Goal: Use online tool/utility: Utilize a website feature to perform a specific function

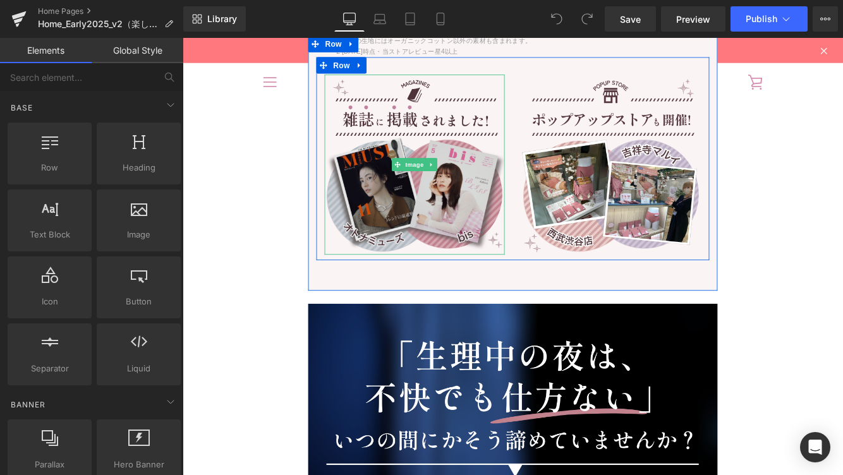
scroll to position [1486, 0]
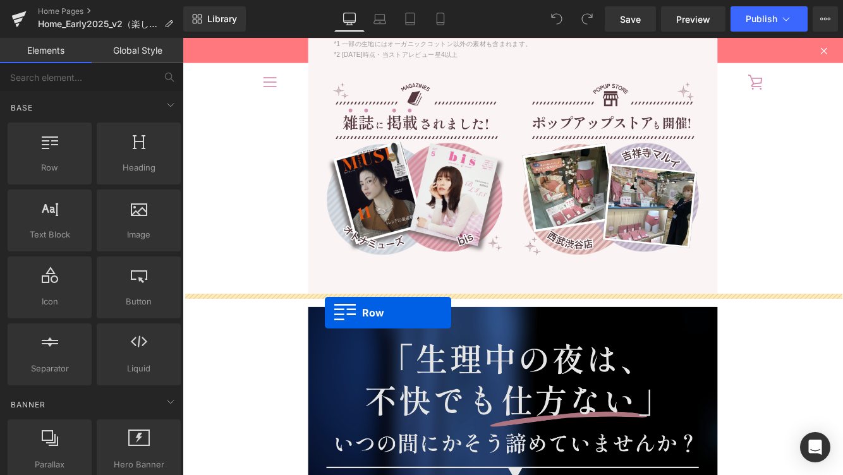
drag, startPoint x: 217, startPoint y: 200, endPoint x: 347, endPoint y: 355, distance: 202.2
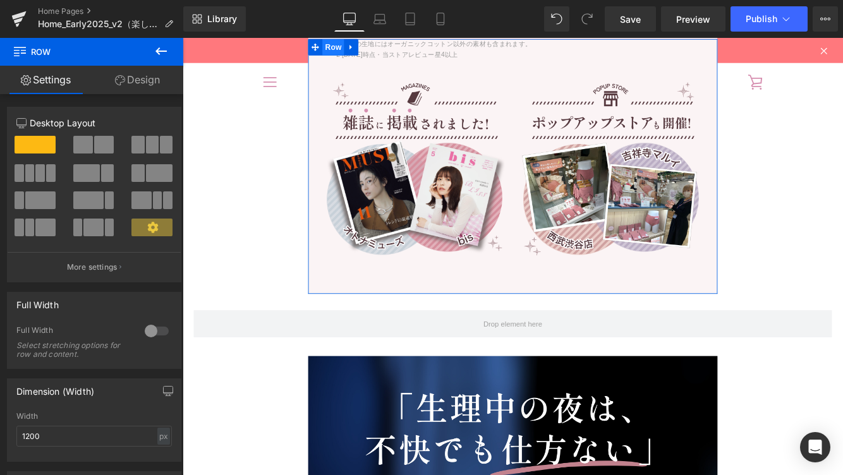
click at [356, 51] on span "Row" at bounding box center [356, 48] width 25 height 19
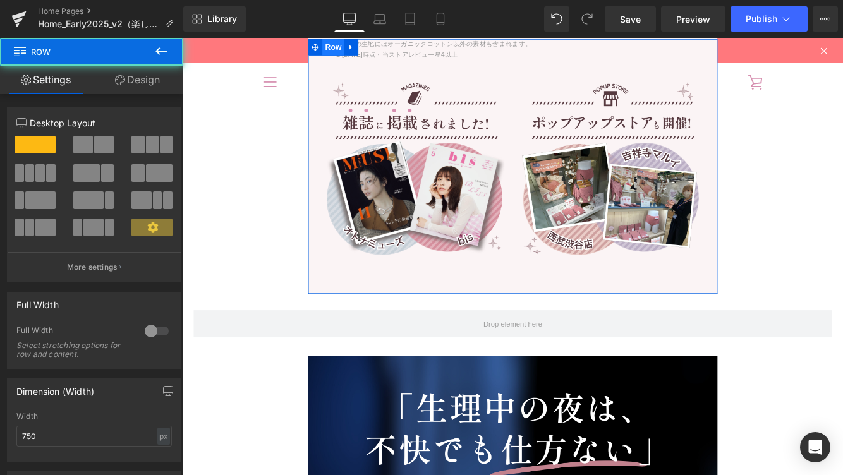
click at [356, 51] on span "Row" at bounding box center [356, 48] width 25 height 19
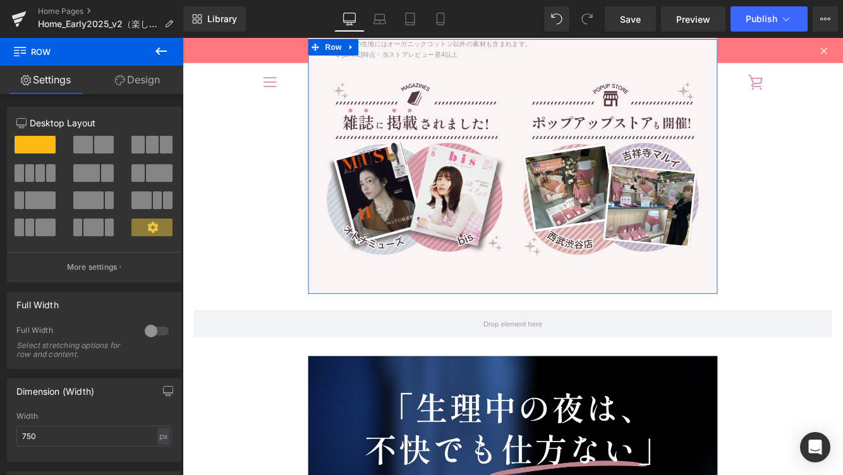
click at [132, 78] on link "Design" at bounding box center [138, 80] width 92 height 28
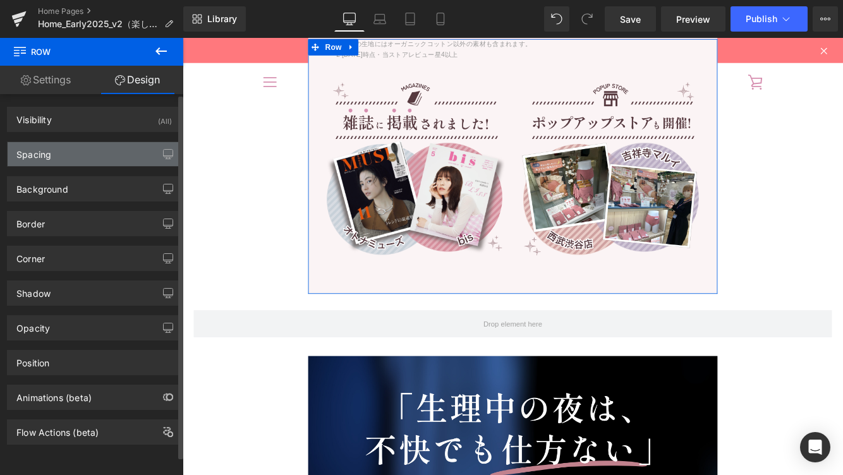
click at [71, 158] on div "Spacing" at bounding box center [94, 154] width 173 height 24
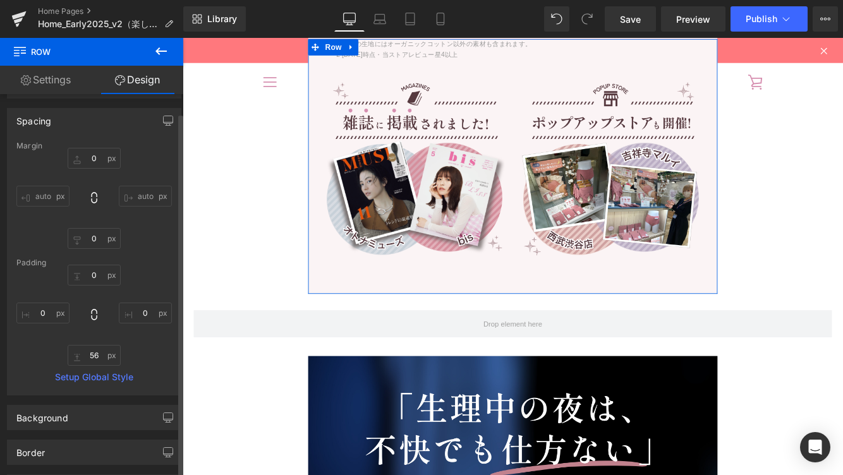
scroll to position [0, 0]
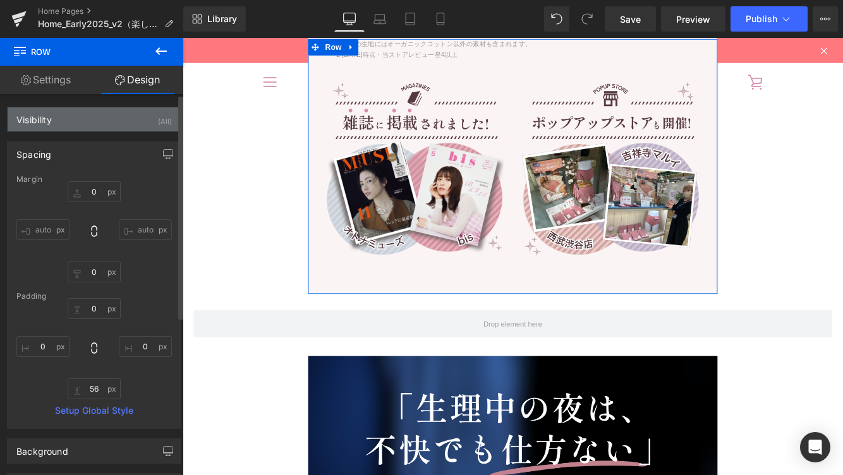
click at [33, 121] on div "Visibility" at bounding box center [33, 116] width 35 height 18
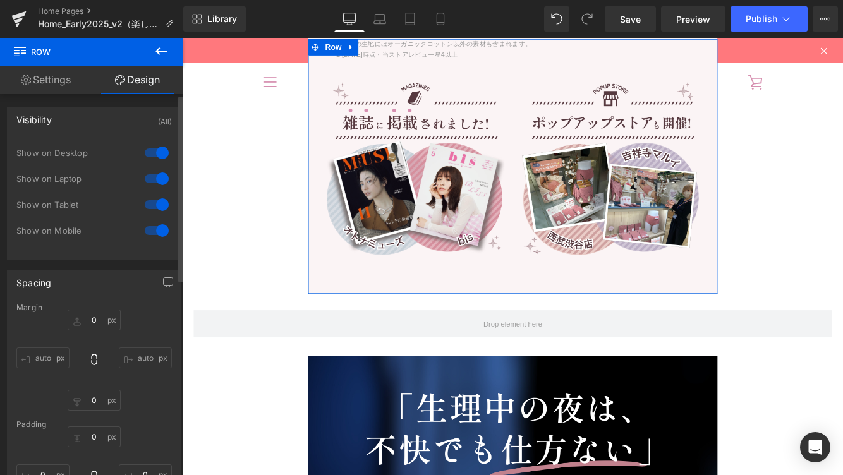
click at [33, 121] on div "Visibility" at bounding box center [33, 116] width 35 height 18
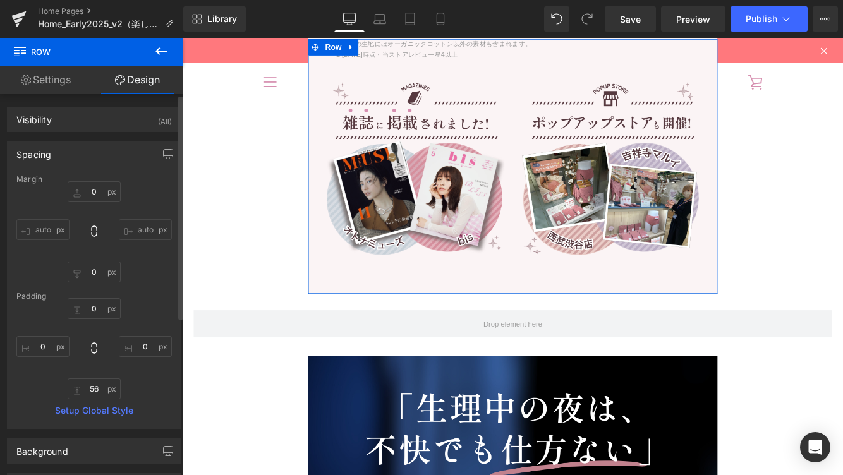
click at [36, 152] on div "Spacing" at bounding box center [33, 151] width 35 height 18
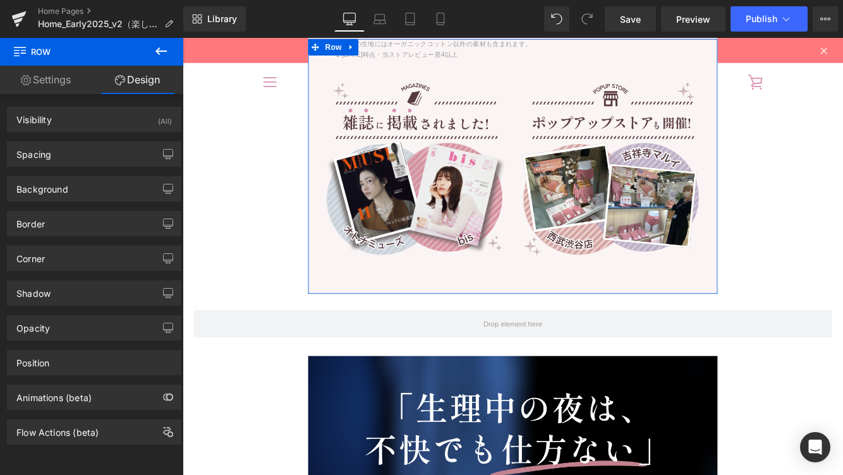
click at [44, 81] on link "Settings" at bounding box center [46, 80] width 92 height 28
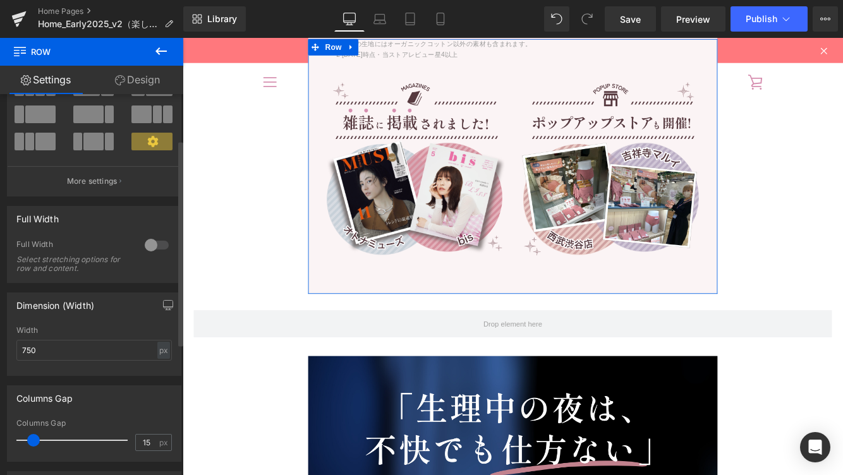
scroll to position [91, 0]
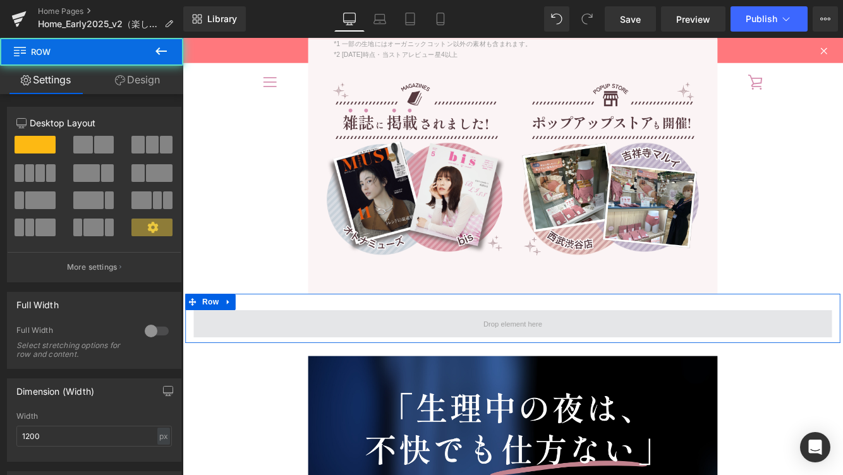
click at [279, 375] on span at bounding box center [564, 369] width 739 height 32
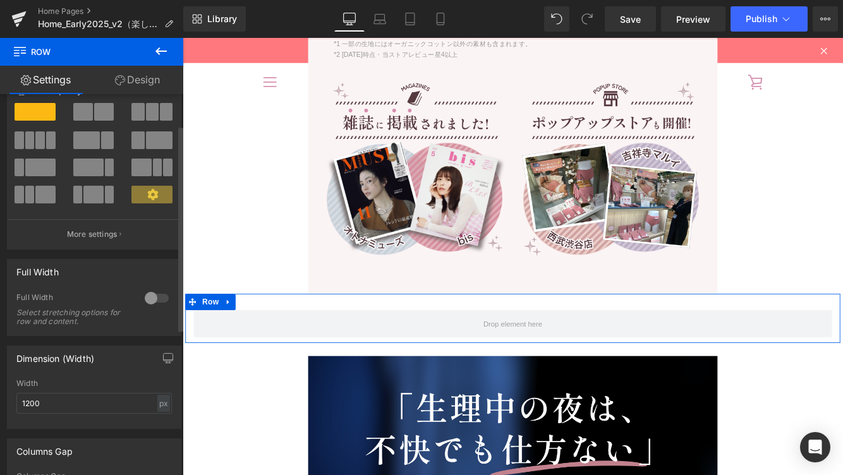
scroll to position [57, 0]
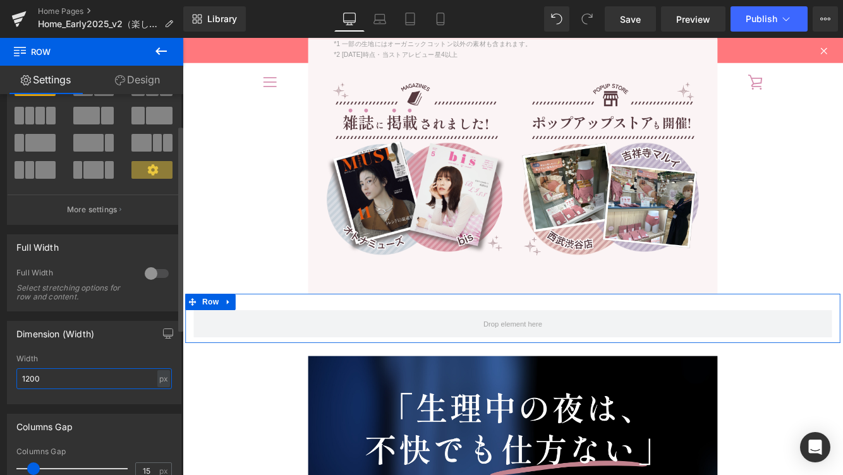
click at [95, 379] on input "1200" at bounding box center [93, 378] width 155 height 21
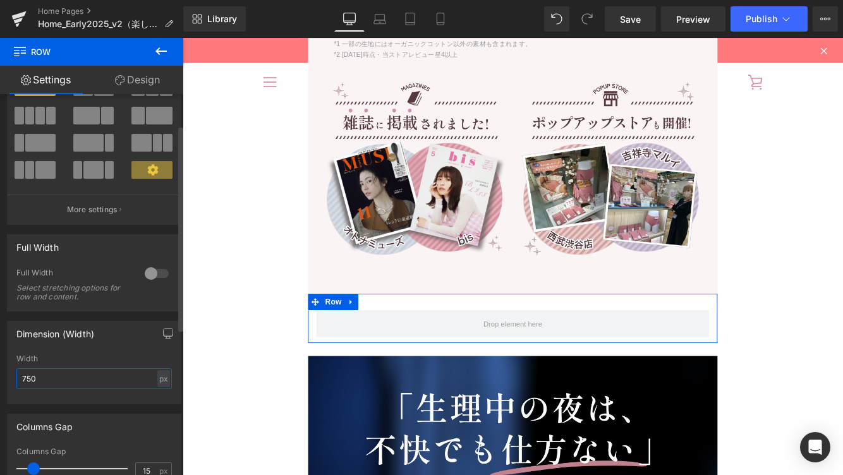
click at [95, 379] on input "750" at bounding box center [93, 378] width 155 height 21
type input "750"
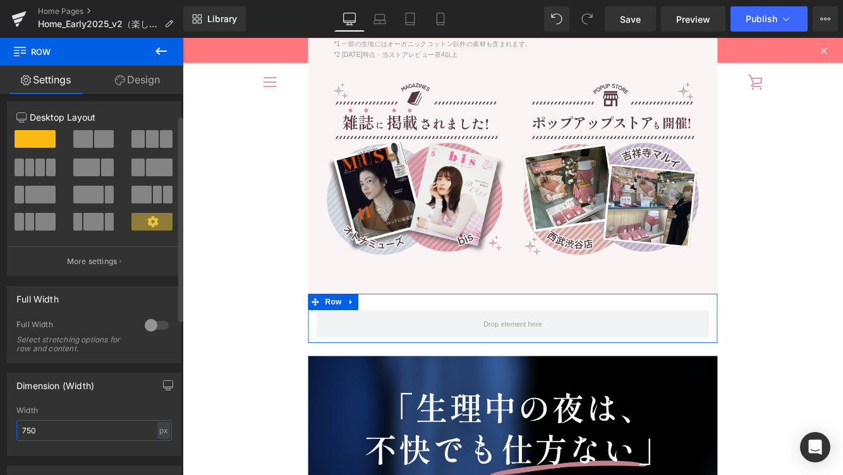
scroll to position [0, 0]
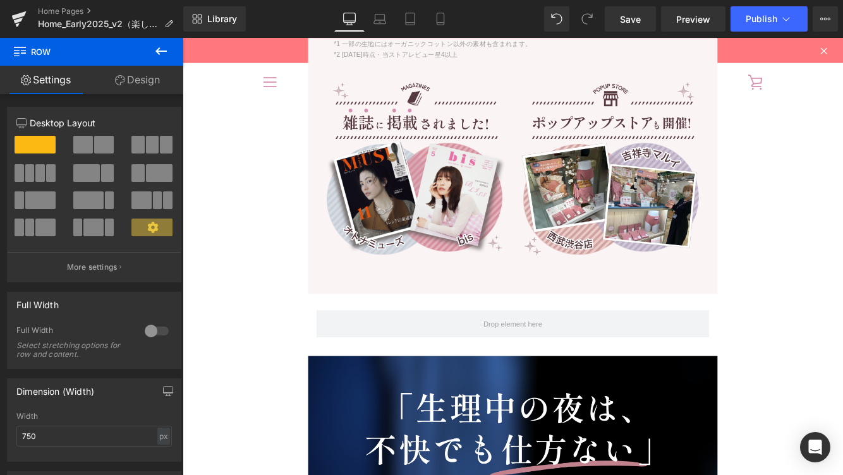
click at [161, 45] on icon at bounding box center [160, 51] width 15 height 15
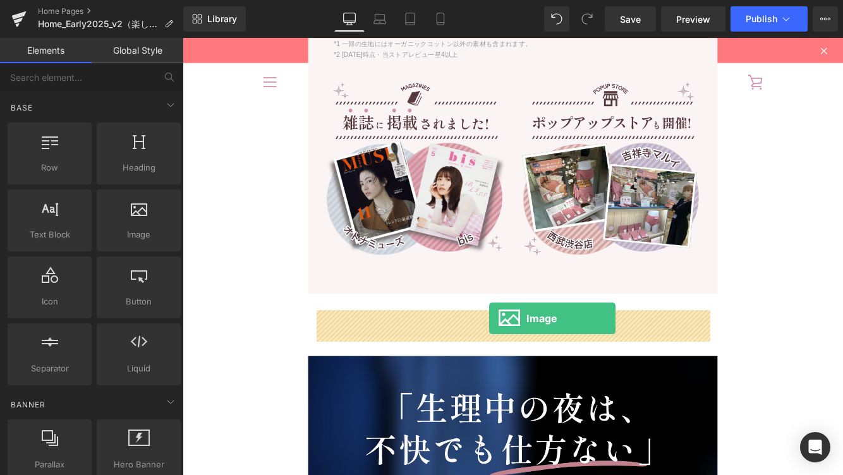
drag, startPoint x: 291, startPoint y: 239, endPoint x: 537, endPoint y: 363, distance: 275.4
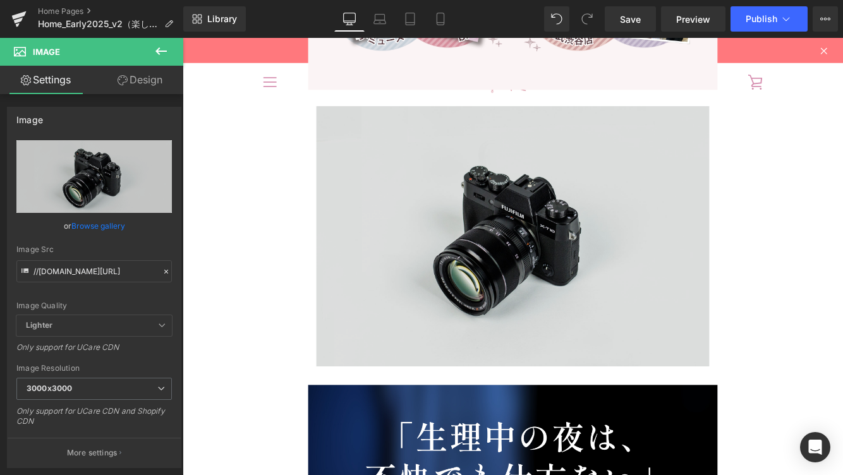
scroll to position [1708, 0]
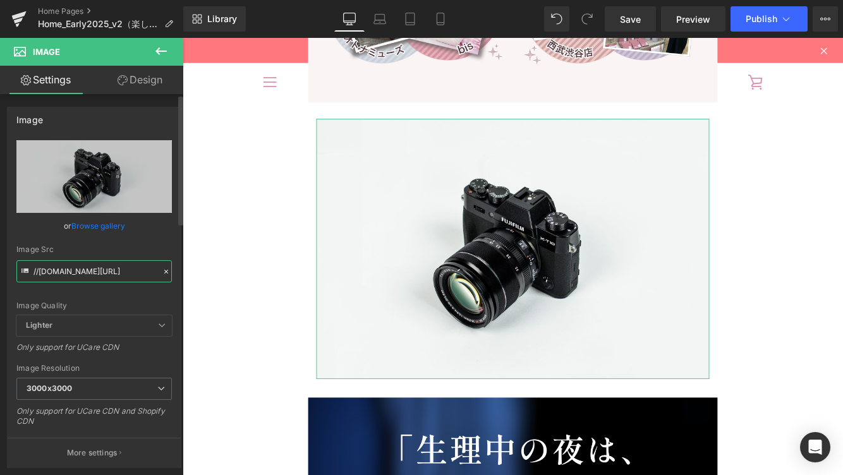
click at [116, 268] on input "//[DOMAIN_NAME][URL]" at bounding box center [93, 271] width 155 height 22
paste input "[URL][DOMAIN_NAME]"
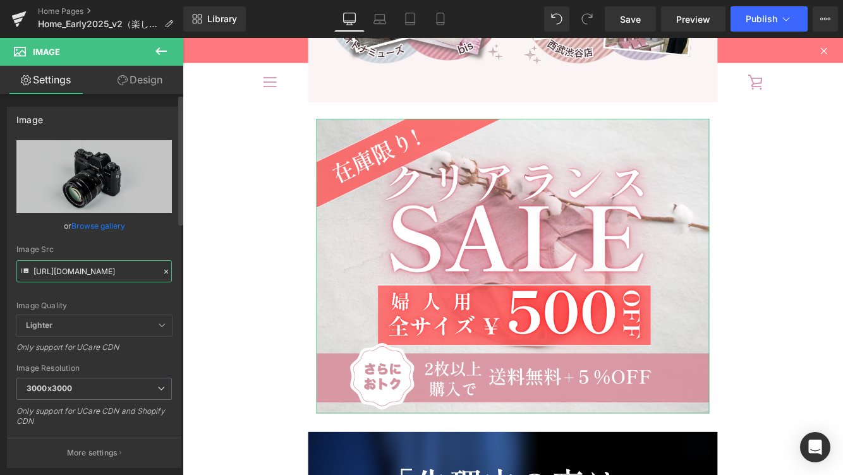
type input "[URL][DOMAIN_NAME]"
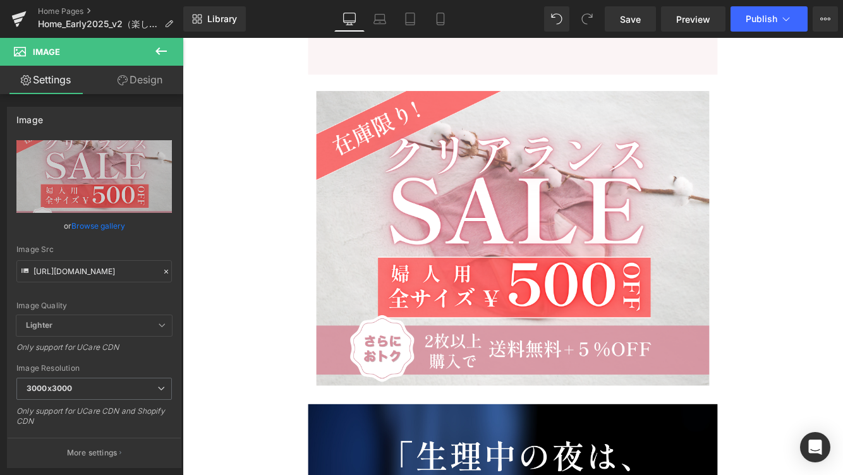
scroll to position [1742, 0]
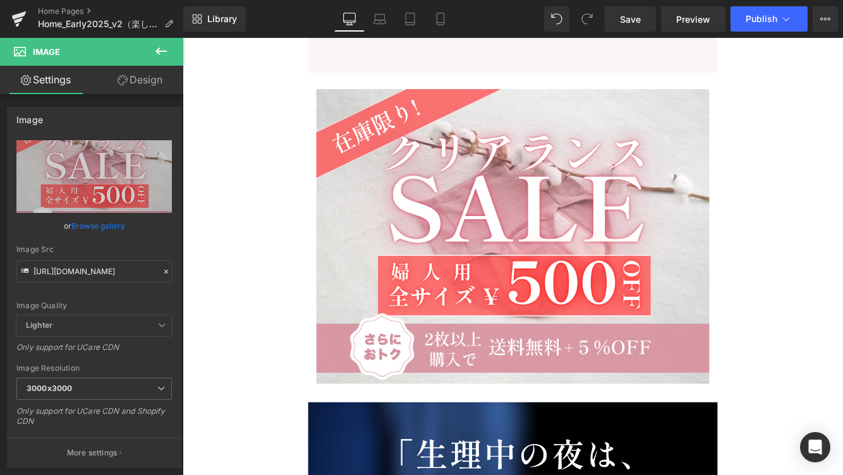
click at [163, 49] on icon at bounding box center [160, 51] width 15 height 15
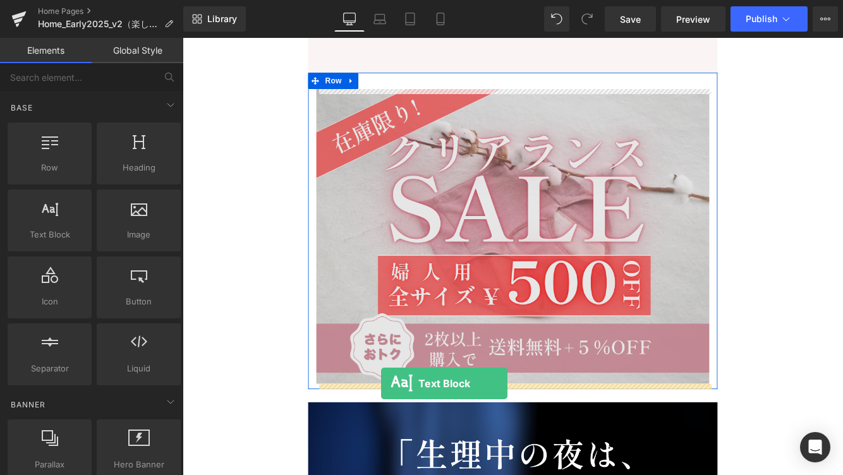
drag, startPoint x: 220, startPoint y: 246, endPoint x: 412, endPoint y: 438, distance: 271.1
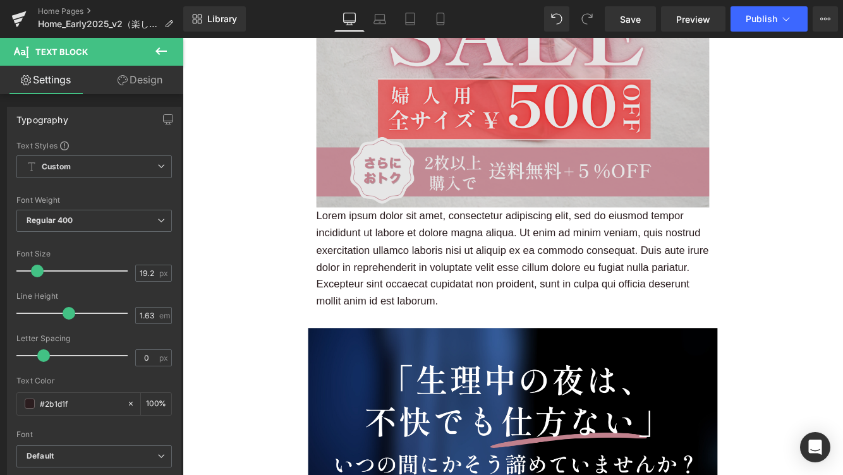
scroll to position [1947, 0]
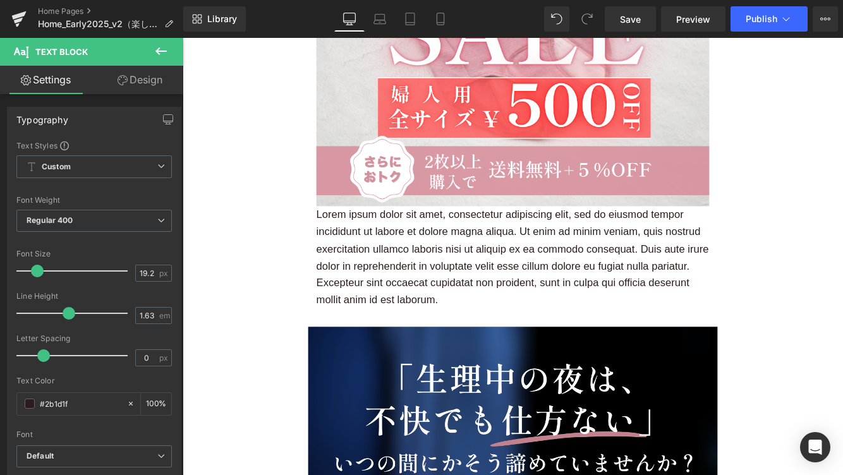
click at [438, 298] on p "Lorem ipsum dolor sit amet, consectetur adipiscing elit, sed do eiusmod tempor …" at bounding box center [564, 292] width 455 height 118
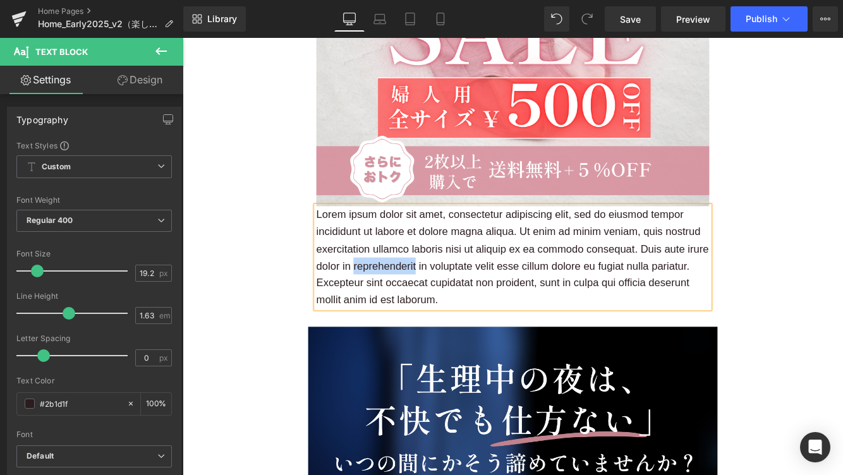
click at [438, 298] on p "Lorem ipsum dolor sit amet, consectetur adipiscing elit, sed do eiusmod tempor …" at bounding box center [564, 292] width 455 height 118
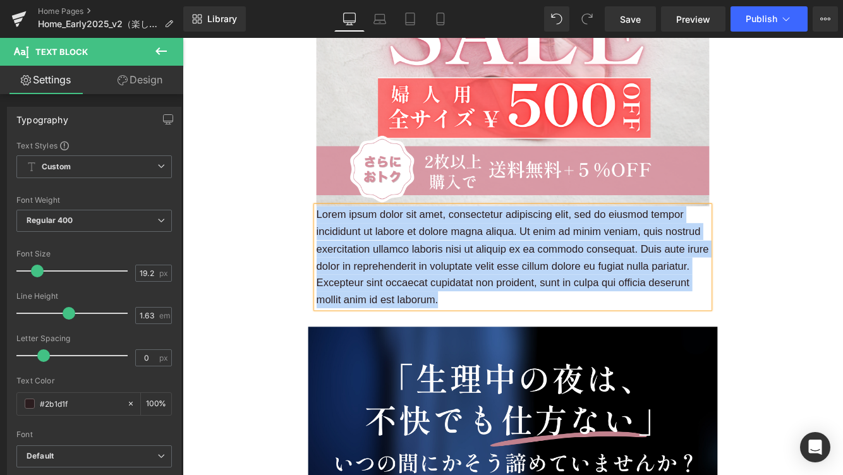
paste div
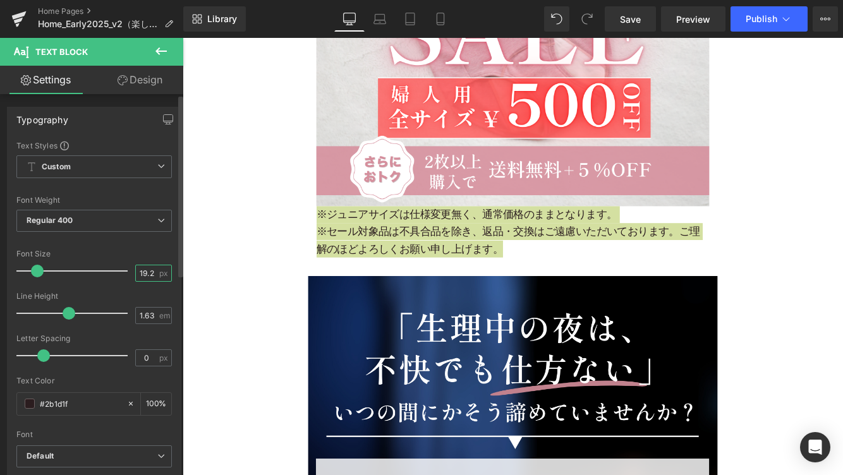
drag, startPoint x: 140, startPoint y: 276, endPoint x: 23, endPoint y: 280, distance: 117.6
click at [140, 276] on input "19.2" at bounding box center [147, 273] width 22 height 16
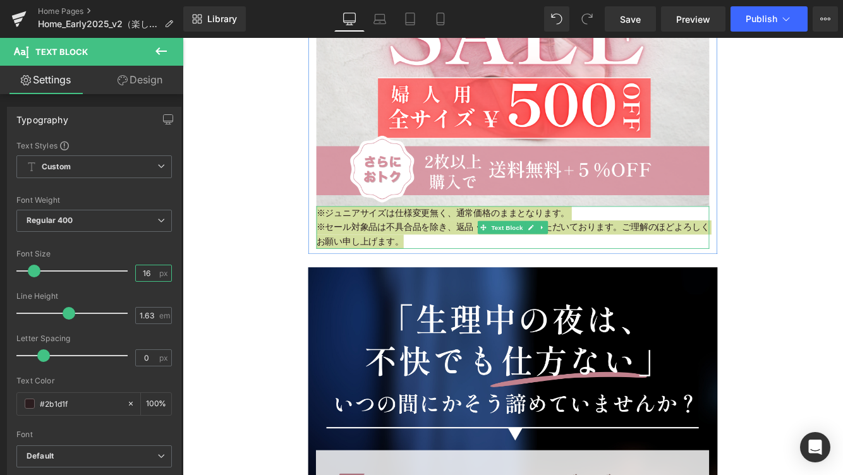
type input "16"
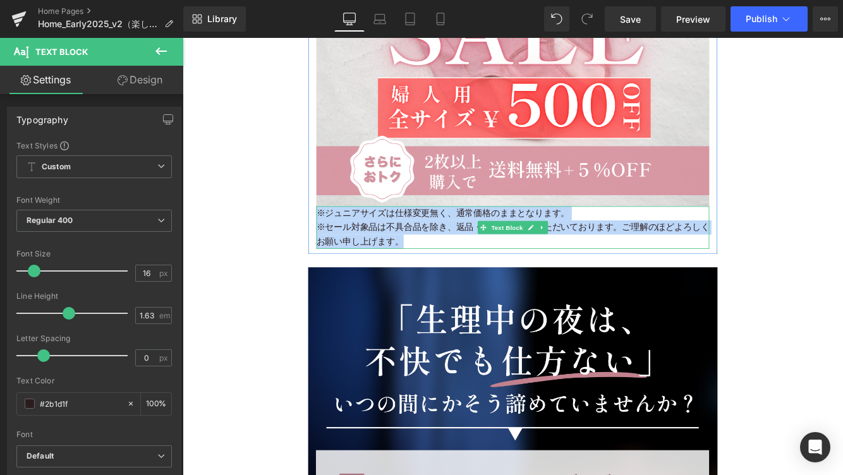
click at [361, 258] on p "※セール対象品は不具合品を除き、返品・交換はご遠慮いただいております。ご理解のほどよろしくお願い申し上げます。" at bounding box center [564, 266] width 455 height 33
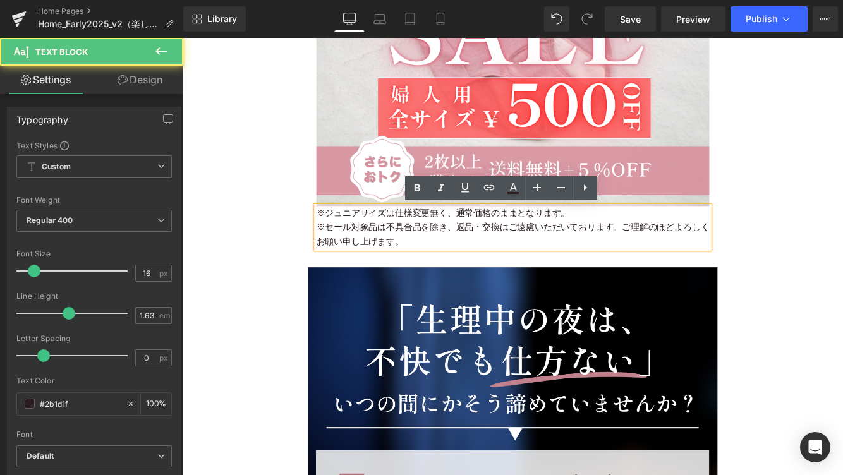
click at [347, 258] on p "※セール対象品は不具合品を除き、返品・交換はご遠慮いただいております。ご理解のほどよろしくお願い申し上げます。" at bounding box center [564, 266] width 455 height 33
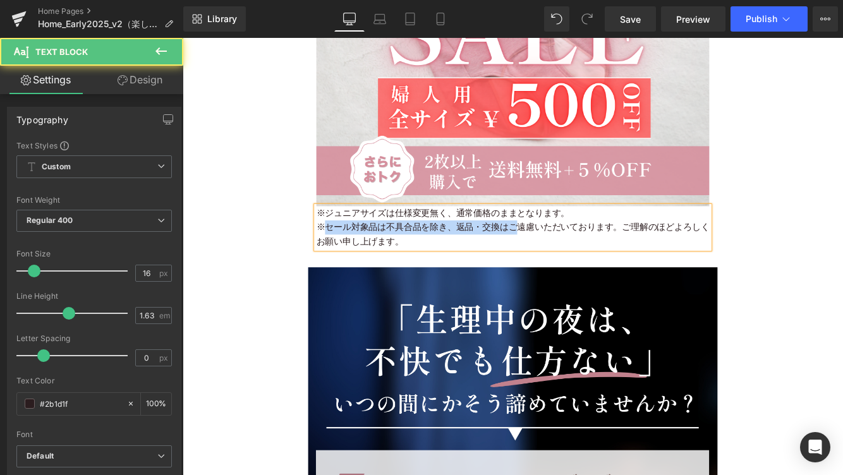
drag, startPoint x: 345, startPoint y: 257, endPoint x: 567, endPoint y: 257, distance: 221.7
click at [567, 258] on p "※セール対象品は不具合品を除き、返品・交換はご遠慮いただいております。ご理解のほどよろしくお願い申し上げます。" at bounding box center [564, 266] width 455 height 33
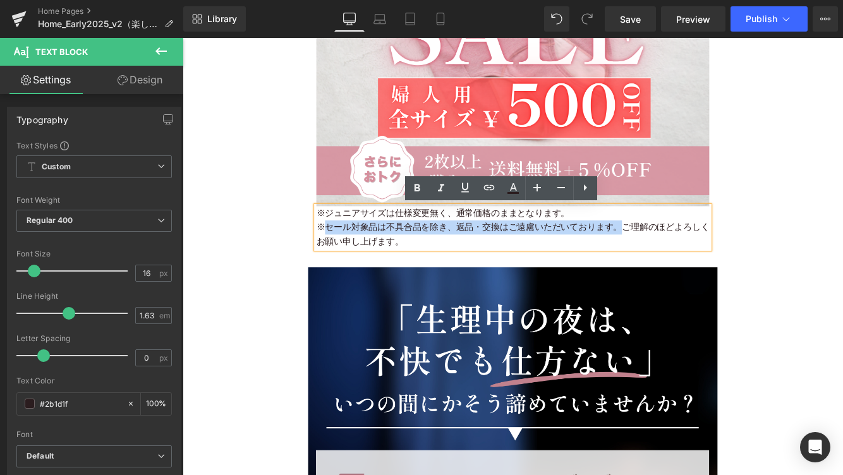
click at [683, 260] on p "※セール対象品は不具合品を除き、返品・交換はご遠慮いただいております。ご理解のほどよろしくお願い申し上げます。" at bounding box center [564, 266] width 455 height 33
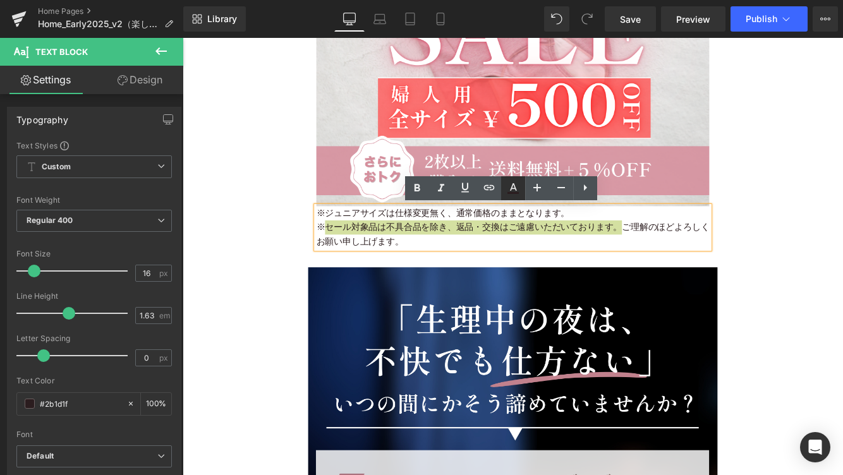
click at [514, 189] on icon at bounding box center [512, 188] width 15 height 15
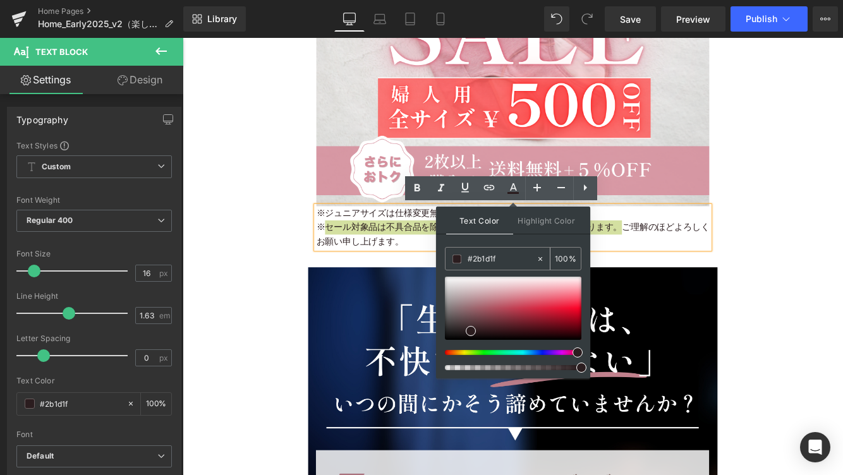
drag, startPoint x: 473, startPoint y: 260, endPoint x: 514, endPoint y: 260, distance: 40.4
click at [514, 260] on input "#2b1d1f" at bounding box center [501, 259] width 68 height 14
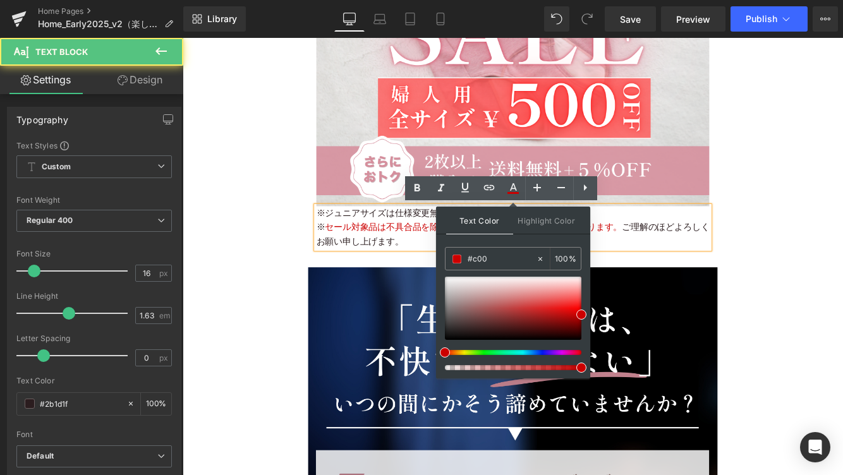
click at [353, 256] on span "セール対象品は不具合品を除き、返品・交換はご遠慮いただいております。" at bounding box center [519, 257] width 344 height 11
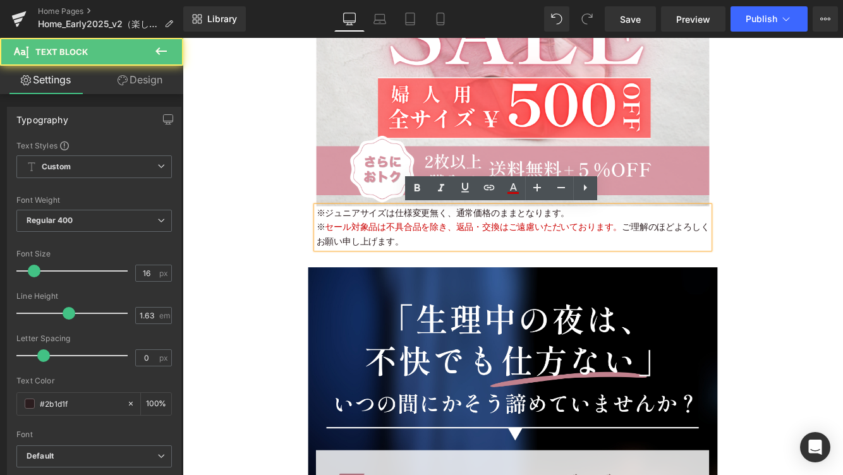
click at [341, 259] on p "※ セール対象品は不具合品を除き、返品・交換はご遠慮いただいております。 ご理解のほどよろしくお願い申し上げます。" at bounding box center [564, 266] width 455 height 33
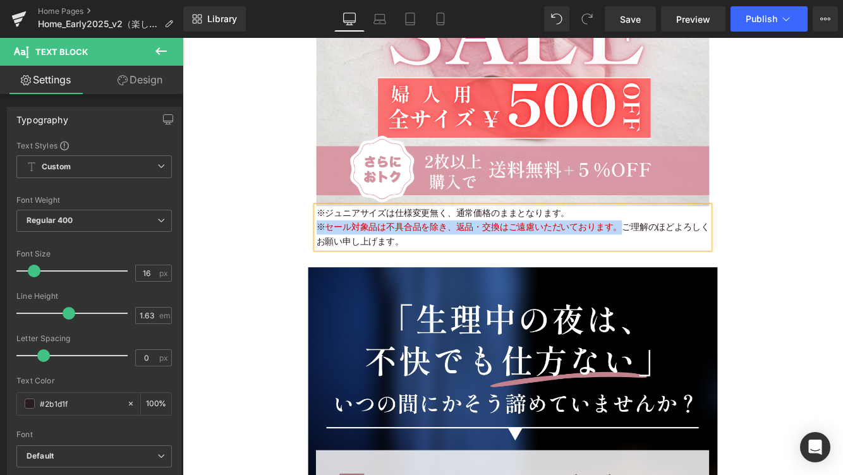
click at [685, 257] on p "※ セール対象品は不具合品を除き、返品・交換はご遠慮いただいております。 ご理解のほどよろしくお願い申し上げます。" at bounding box center [564, 266] width 455 height 33
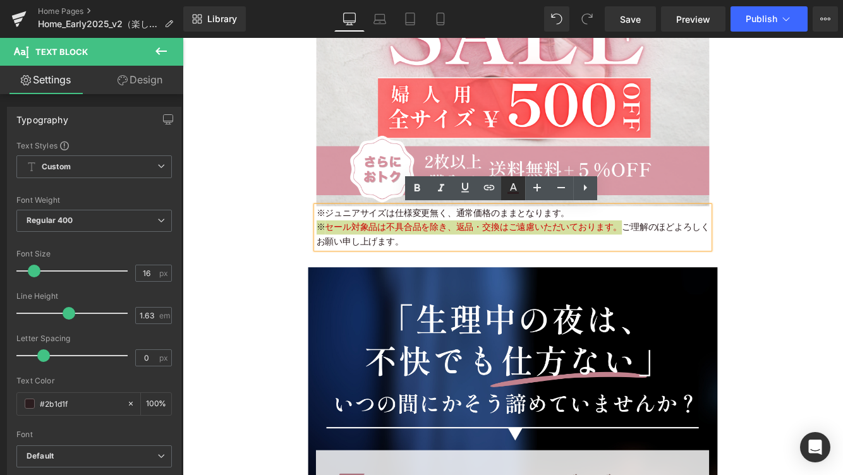
click at [513, 188] on icon at bounding box center [513, 187] width 7 height 8
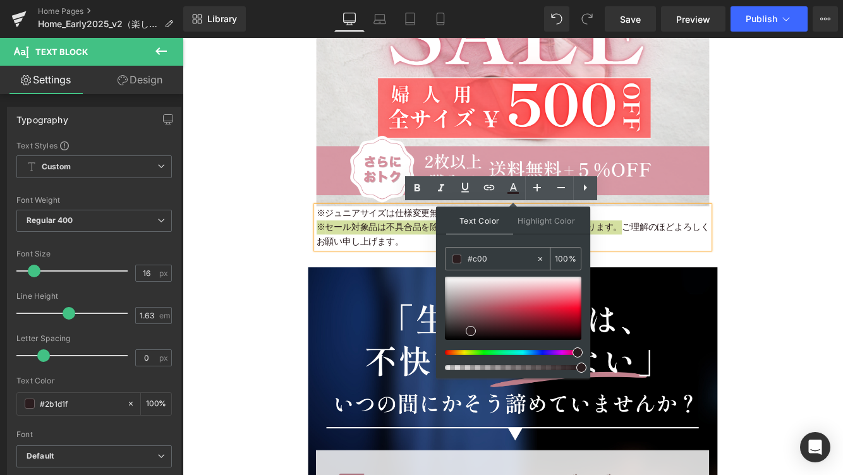
click at [470, 261] on input "#c00" at bounding box center [501, 259] width 68 height 14
type input "c00"
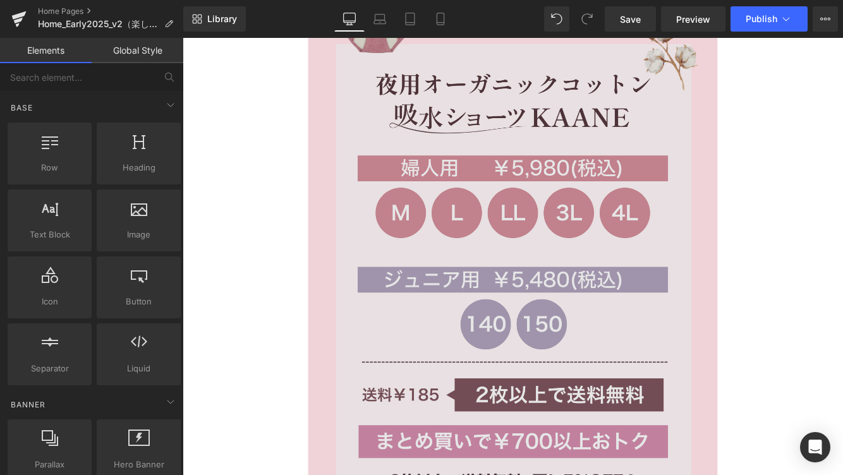
scroll to position [16952, 0]
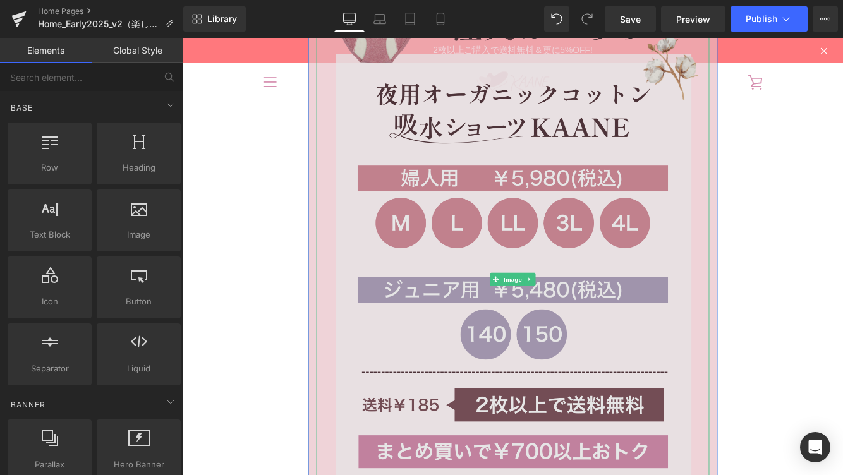
click at [408, 243] on img at bounding box center [564, 317] width 455 height 682
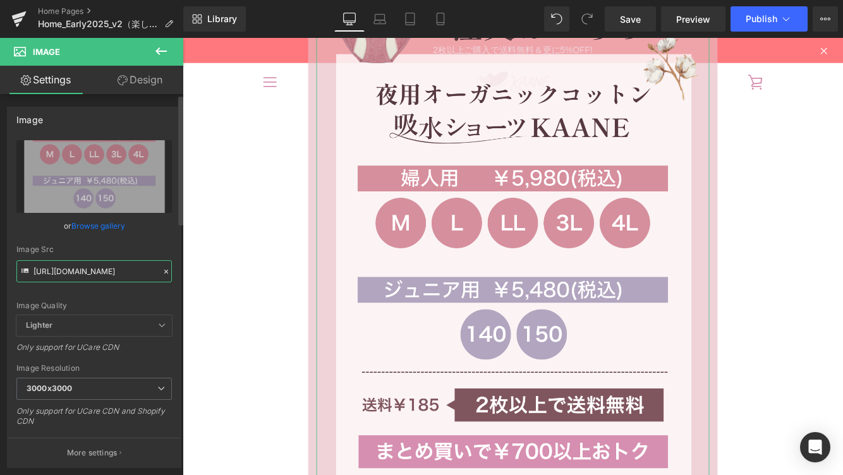
click at [109, 270] on input "[URL][DOMAIN_NAME]" at bounding box center [93, 271] width 155 height 22
click at [126, 272] on input "[URL][DOMAIN_NAME]" at bounding box center [93, 271] width 155 height 22
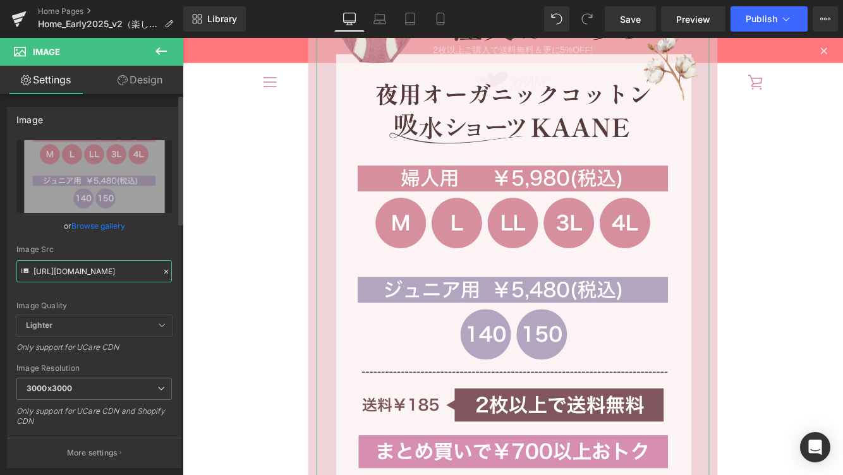
click at [126, 272] on input "[URL][DOMAIN_NAME]" at bounding box center [93, 271] width 155 height 22
click at [105, 271] on input "[URL][DOMAIN_NAME]" at bounding box center [93, 271] width 155 height 22
paste input "2025clearanceCTA_1.png?v=1760515692"
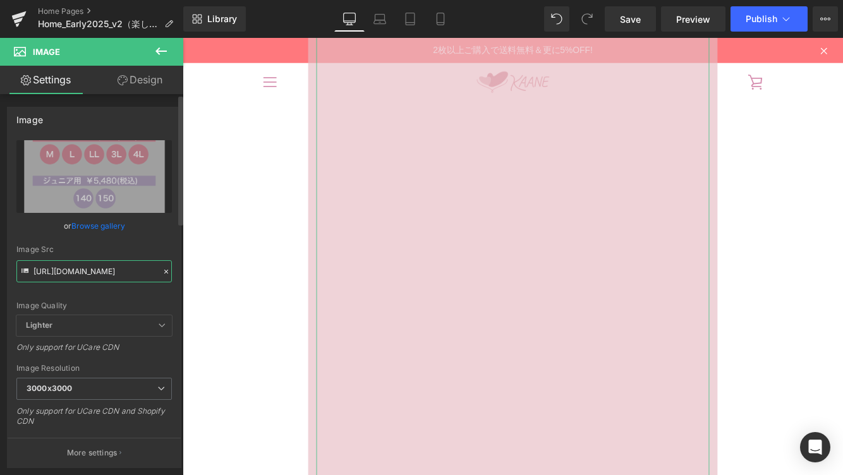
type input "[URL][DOMAIN_NAME]"
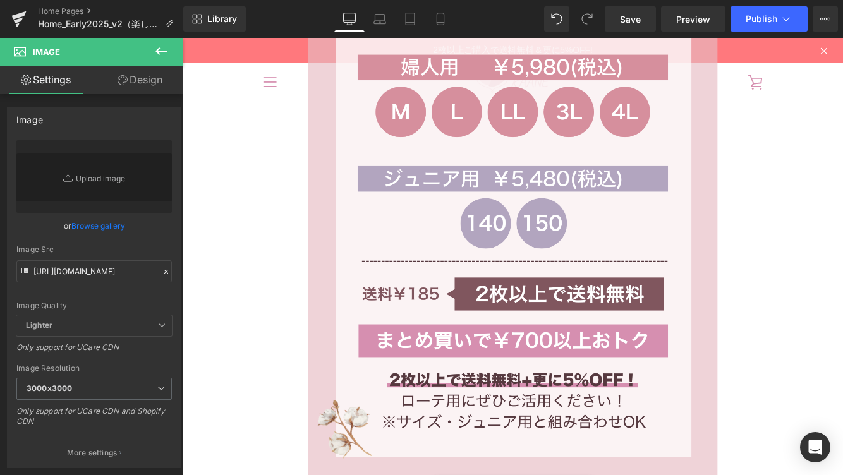
scroll to position [26978, 0]
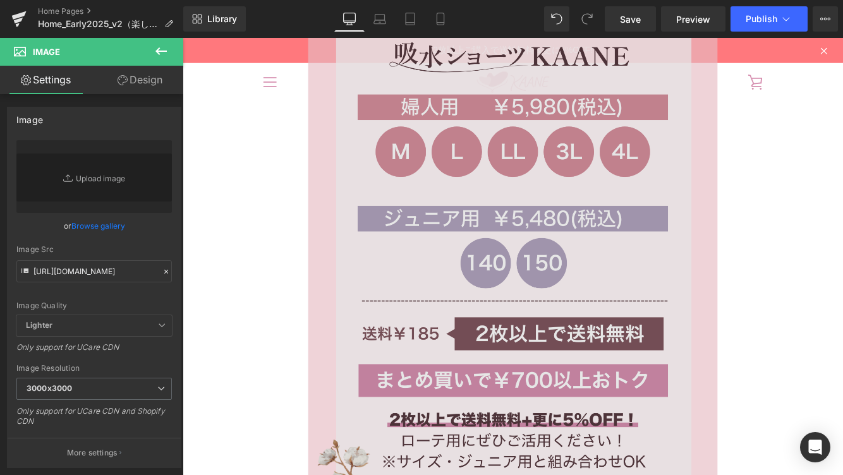
click at [392, 308] on img at bounding box center [564, 235] width 455 height 682
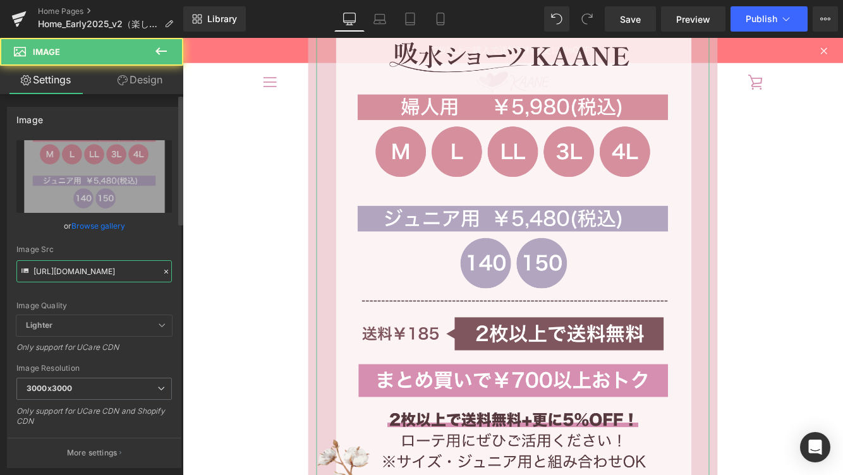
click at [69, 268] on input "[URL][DOMAIN_NAME]" at bounding box center [93, 271] width 155 height 22
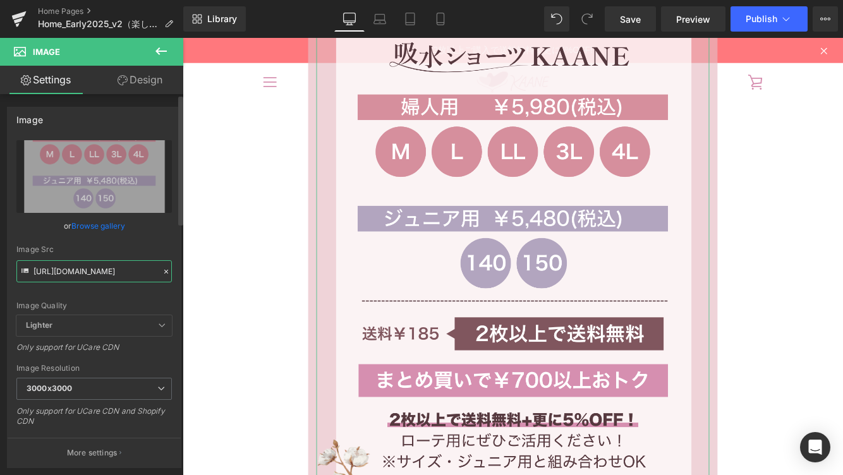
paste input "2025clearanceCTA_1.png?v=1760515692"
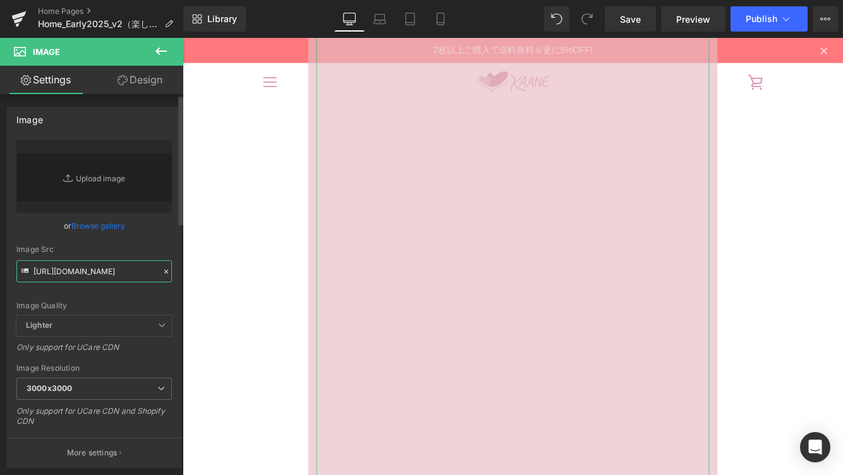
type input "[URL][DOMAIN_NAME]"
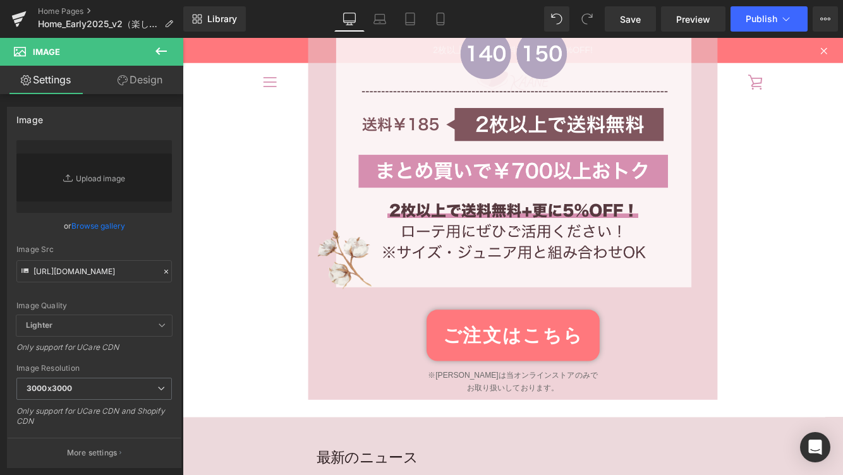
scroll to position [30068, 0]
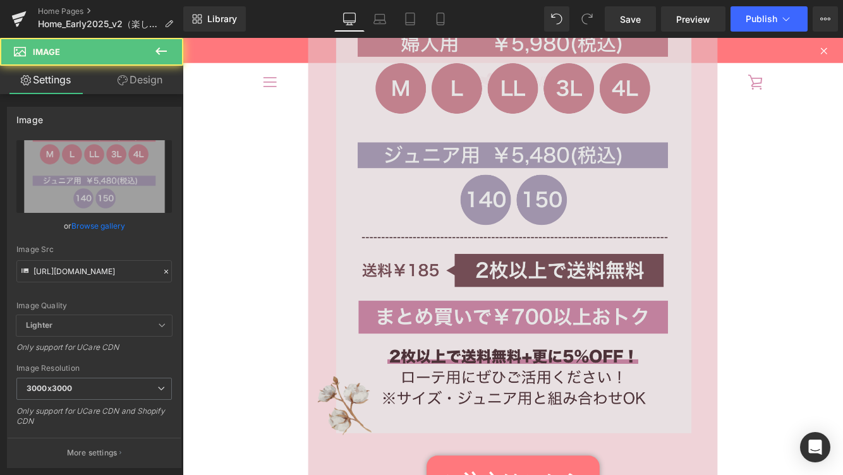
click at [373, 302] on img at bounding box center [564, 162] width 455 height 682
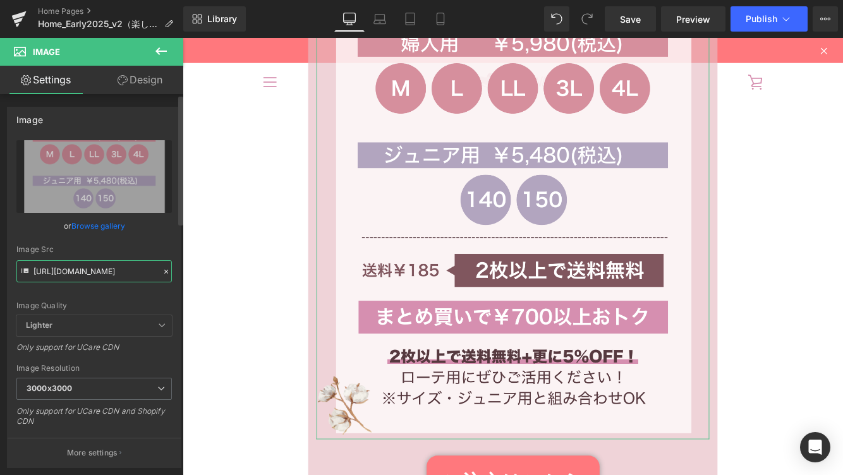
click at [125, 277] on input "[URL][DOMAIN_NAME]" at bounding box center [93, 271] width 155 height 22
paste input "2025clearanceCTA_1.png?v=1760515692"
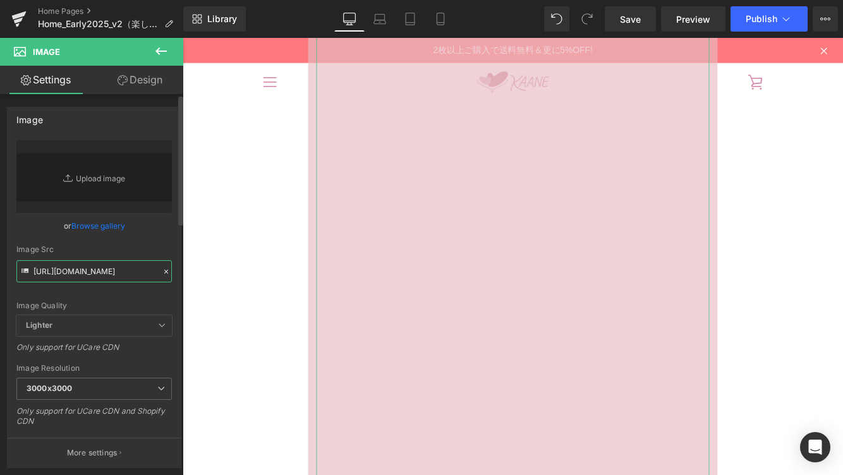
type input "[URL][DOMAIN_NAME]"
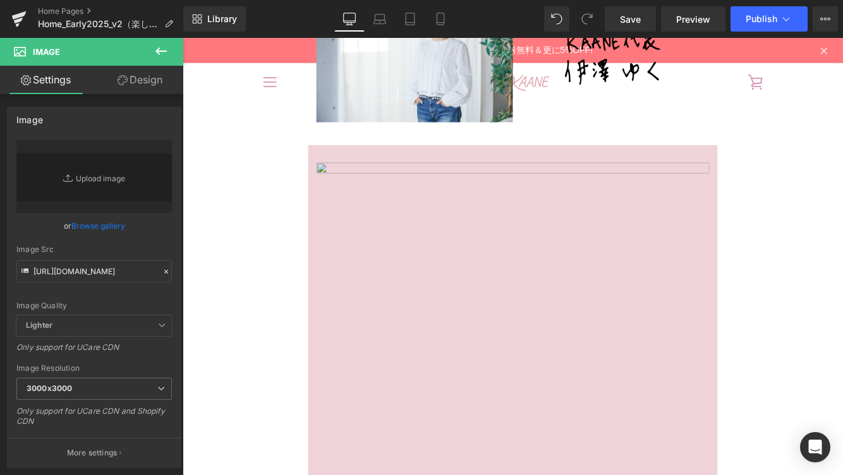
scroll to position [29704, 0]
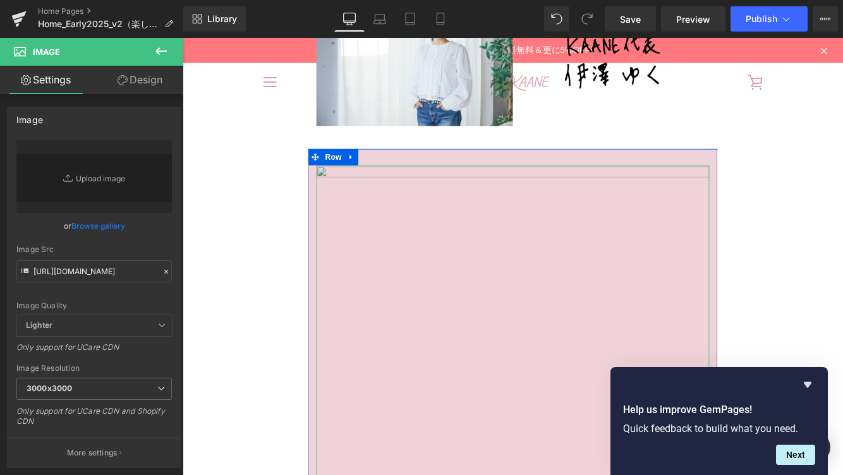
click at [82, 267] on input "[URL][DOMAIN_NAME]" at bounding box center [93, 271] width 155 height 22
paste input "2.png?v=1760516049"
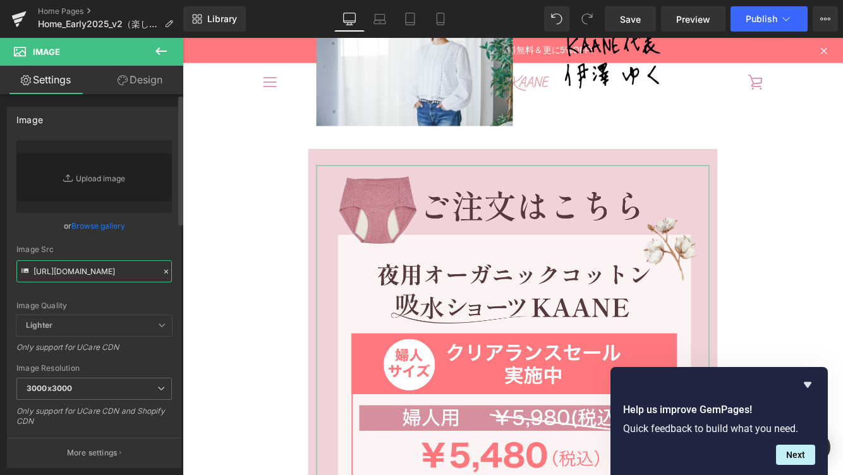
type input "[URL][DOMAIN_NAME]"
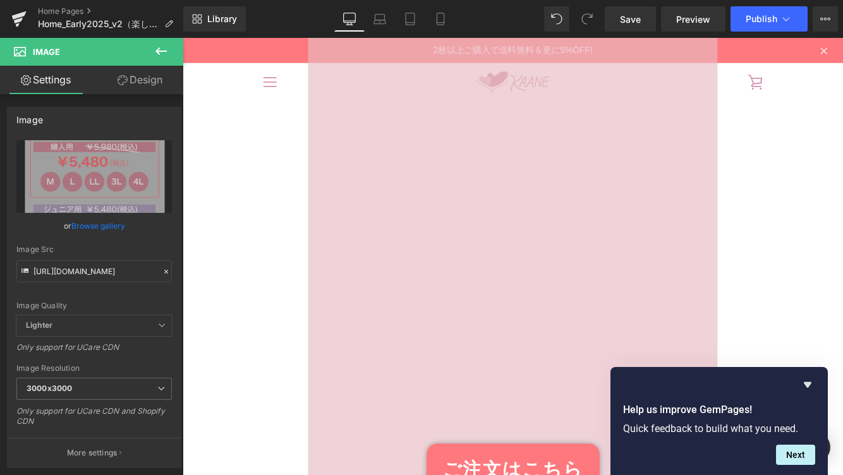
scroll to position [27091, 0]
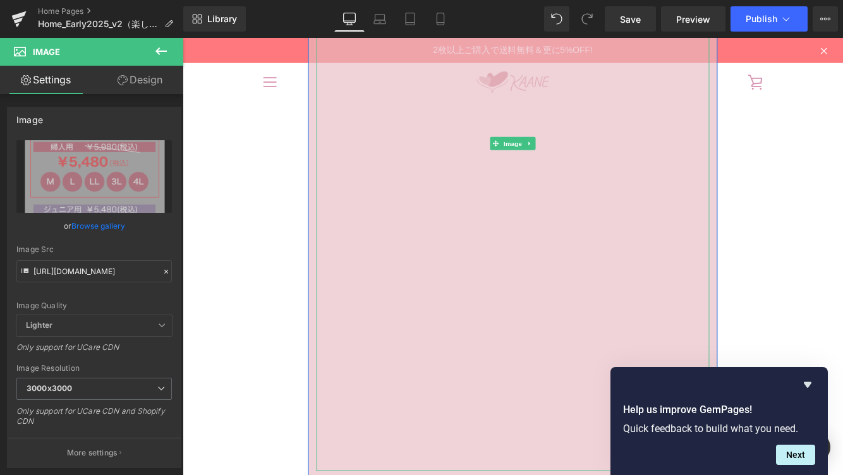
click at [383, 213] on img at bounding box center [564, 160] width 455 height 758
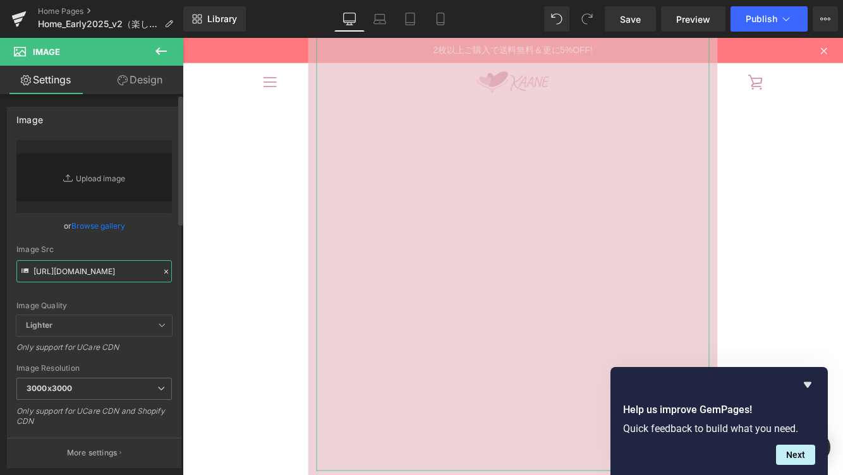
click at [76, 270] on input "[URL][DOMAIN_NAME]" at bounding box center [93, 271] width 155 height 22
paste input "2.png?v=1760516049"
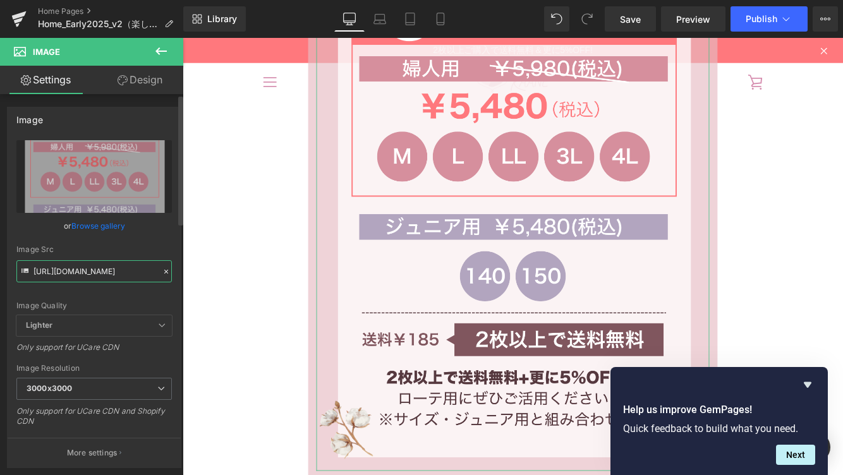
type input "[URL][DOMAIN_NAME]"
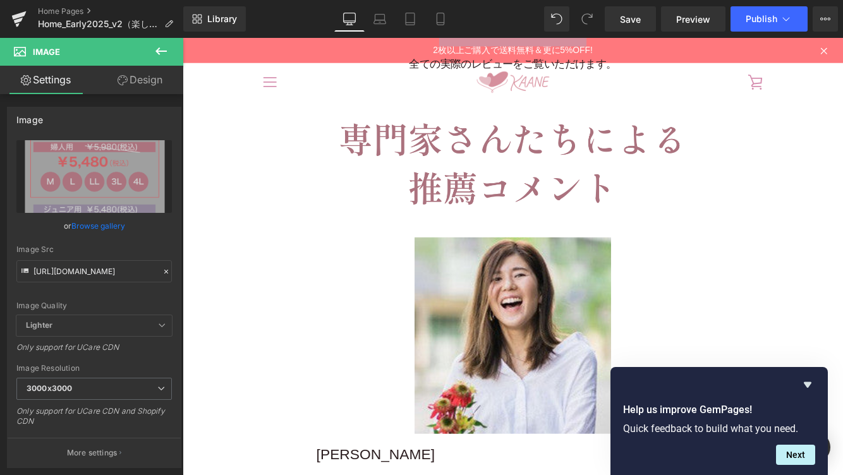
scroll to position [24011, 0]
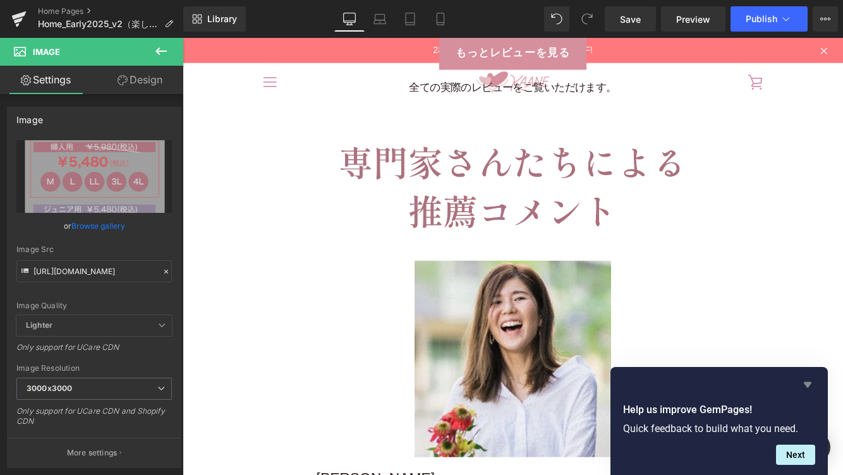
click at [808, 385] on icon "Hide survey" at bounding box center [807, 385] width 8 height 6
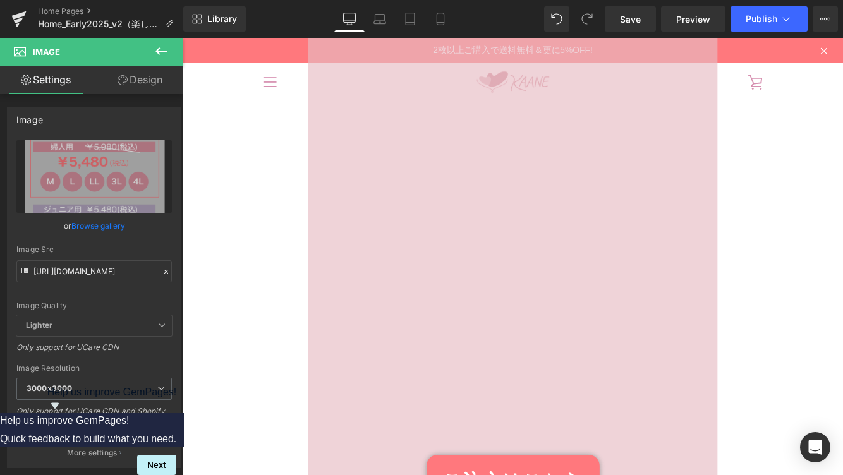
scroll to position [17182, 0]
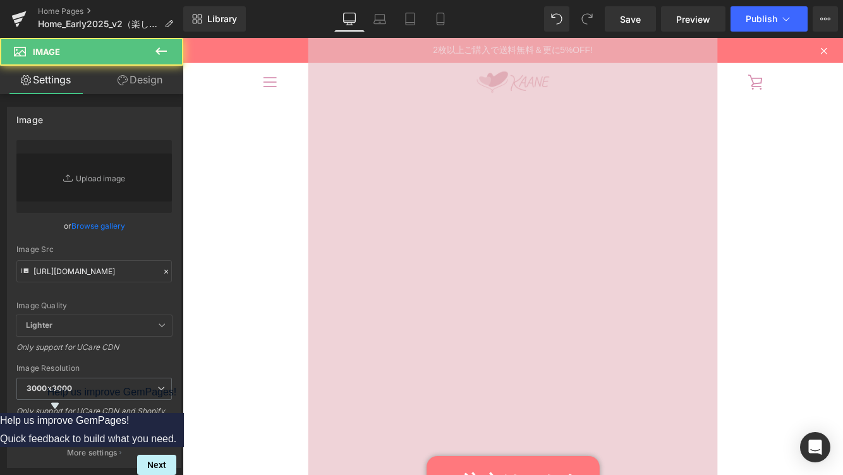
click at [694, 250] on img at bounding box center [564, 124] width 455 height 758
click at [117, 279] on input "[URL][DOMAIN_NAME]" at bounding box center [93, 271] width 155 height 22
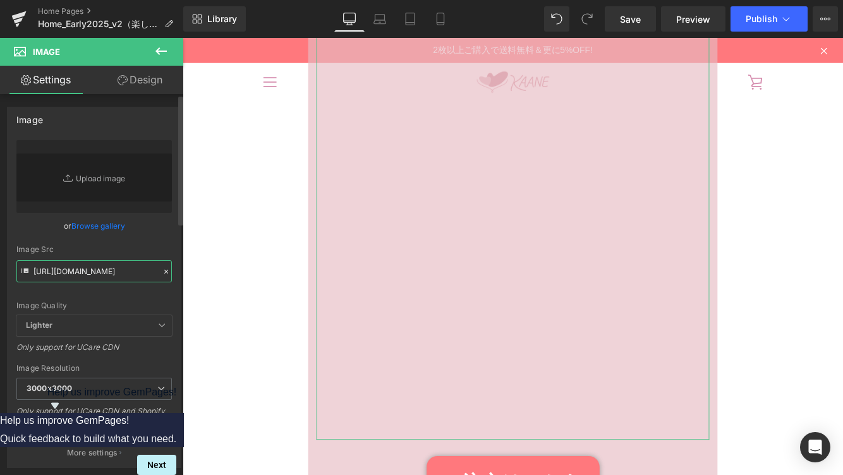
paste input "2.png?v=1760516049"
type input "[URL][DOMAIN_NAME]"
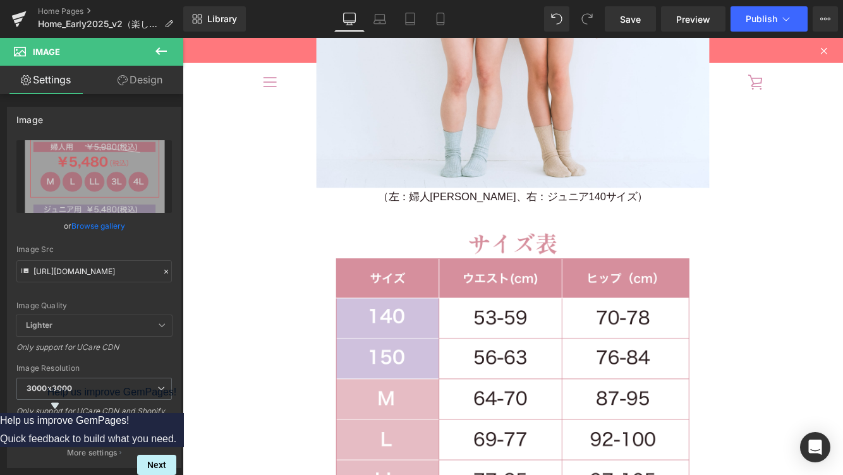
scroll to position [15560, 0]
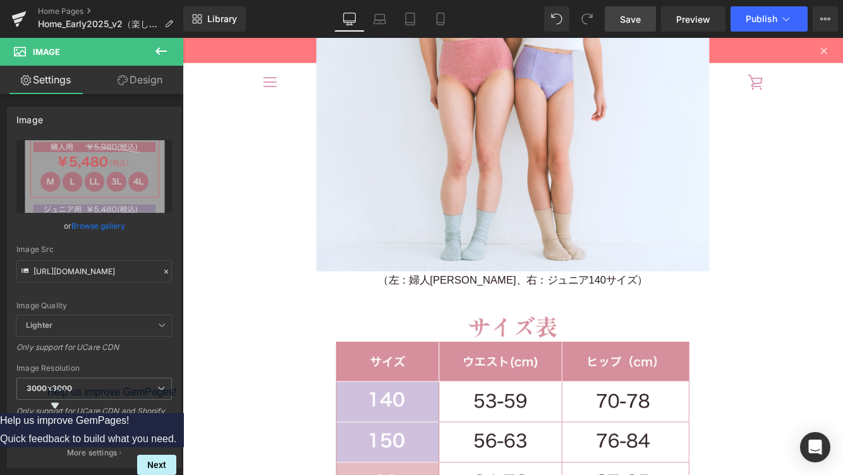
click at [628, 17] on span "Save" at bounding box center [630, 19] width 21 height 13
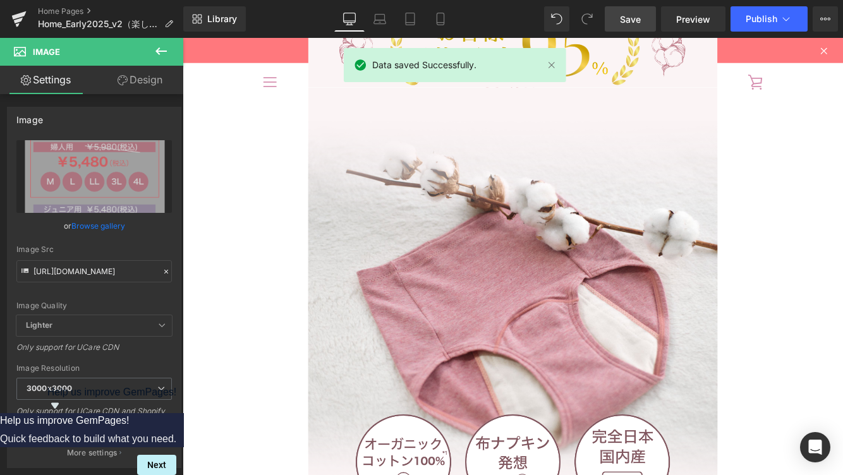
scroll to position [494, 0]
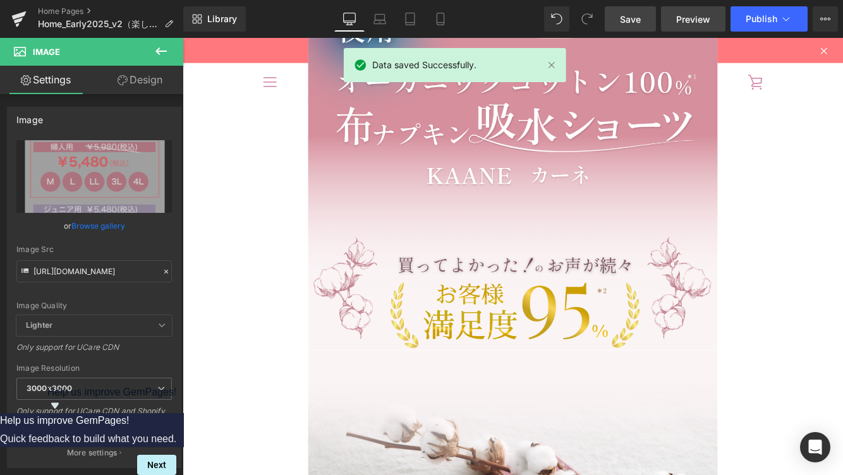
click at [701, 15] on span "Preview" at bounding box center [693, 19] width 34 height 13
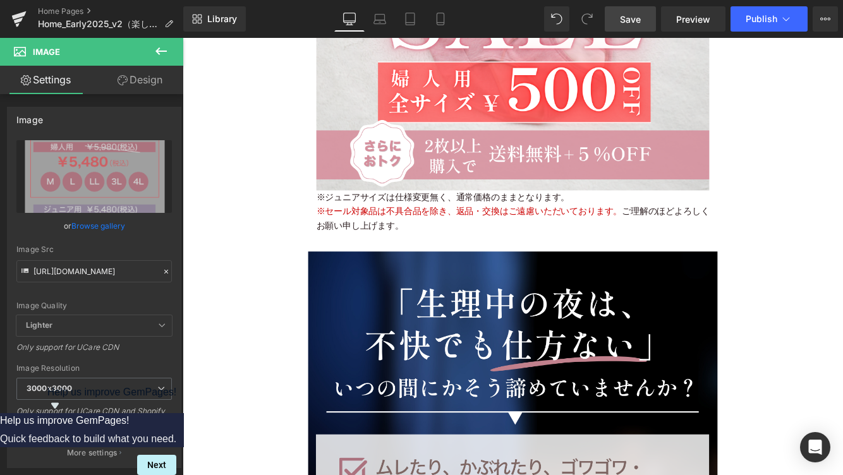
scroll to position [1996, 0]
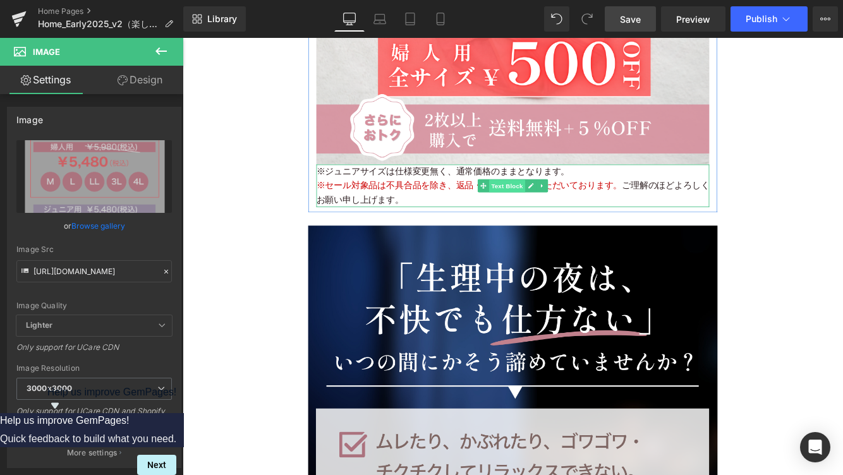
click at [551, 208] on span "Text Block" at bounding box center [558, 209] width 42 height 15
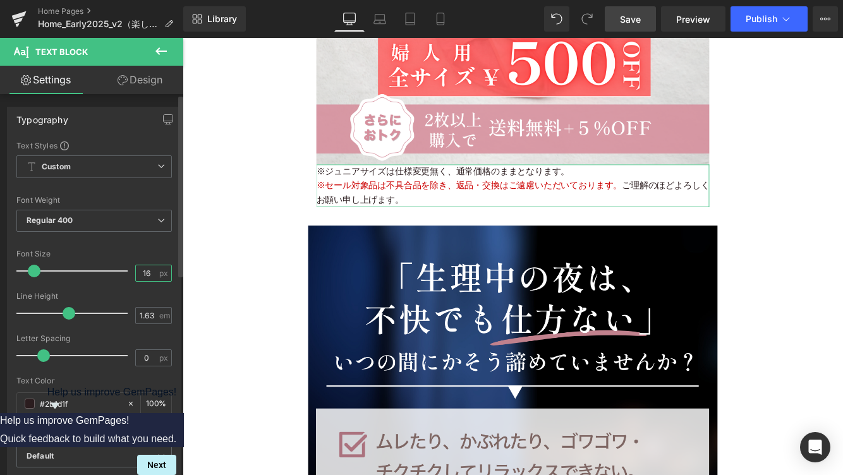
click at [138, 278] on input "16" at bounding box center [147, 273] width 22 height 16
type input "14"
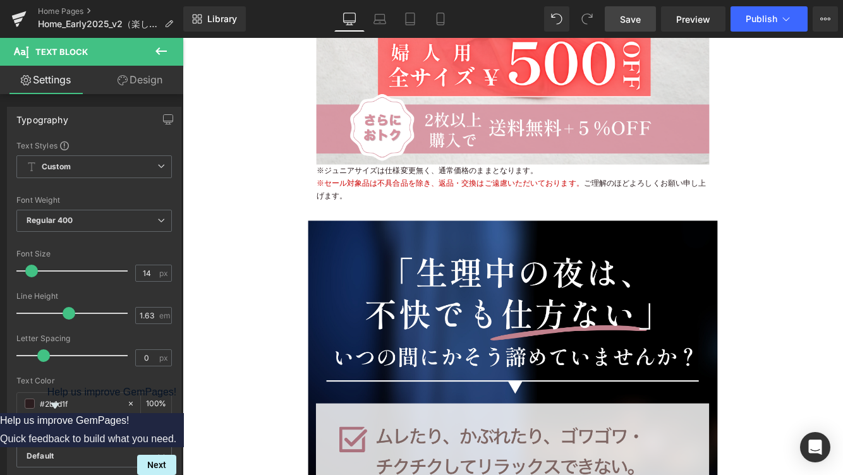
click at [637, 21] on span "Save" at bounding box center [630, 19] width 21 height 13
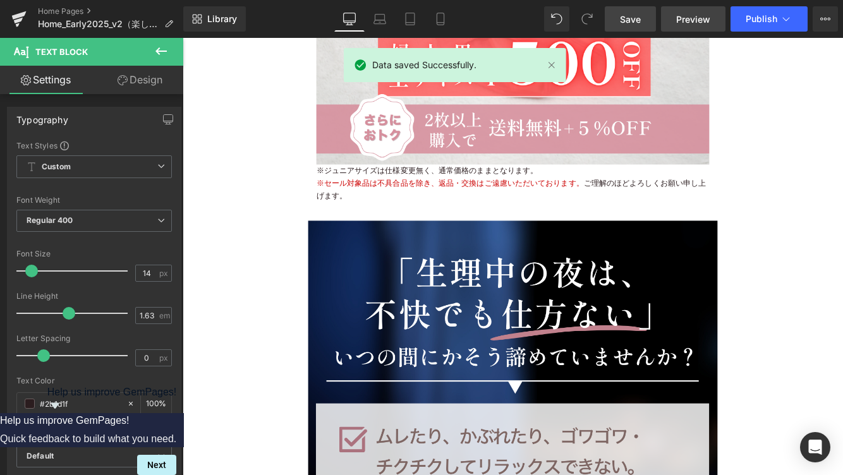
click at [687, 20] on span "Preview" at bounding box center [693, 19] width 34 height 13
